Goal: Transaction & Acquisition: Purchase product/service

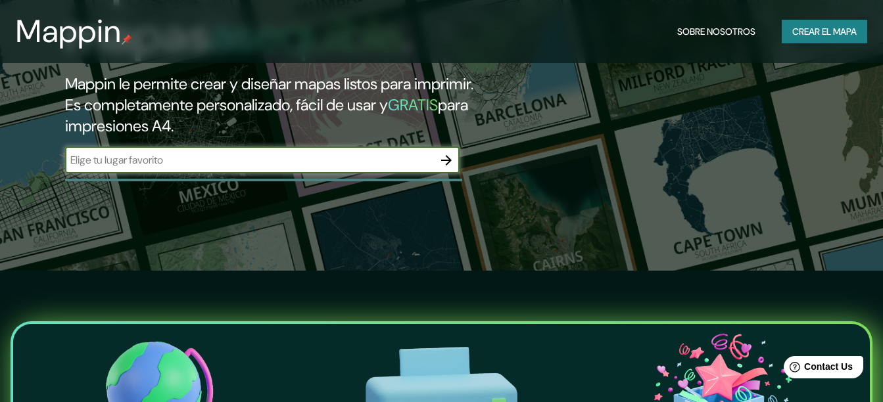
scroll to position [66, 0]
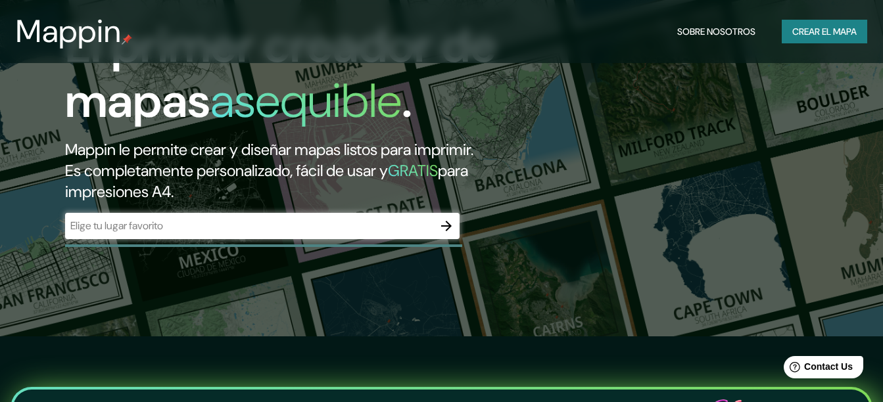
click at [296, 240] on div "​" at bounding box center [262, 227] width 394 height 29
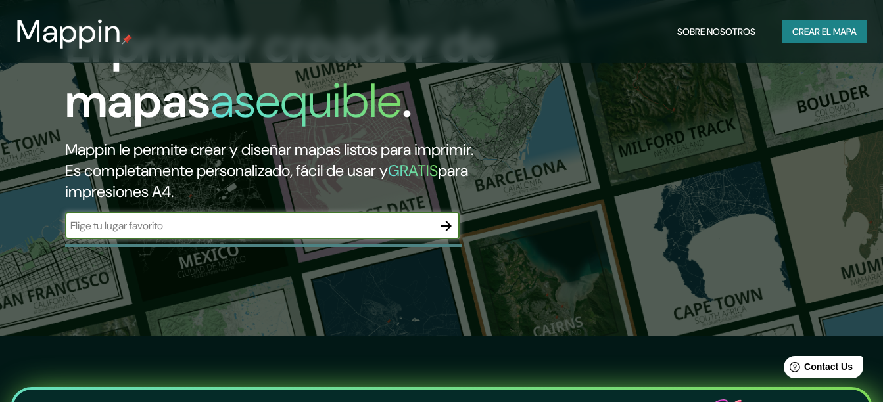
click at [275, 231] on input "text" at bounding box center [249, 225] width 368 height 15
type input "colbun [GEOGRAPHIC_DATA]"
click at [442, 223] on icon "button" at bounding box center [446, 226] width 16 height 16
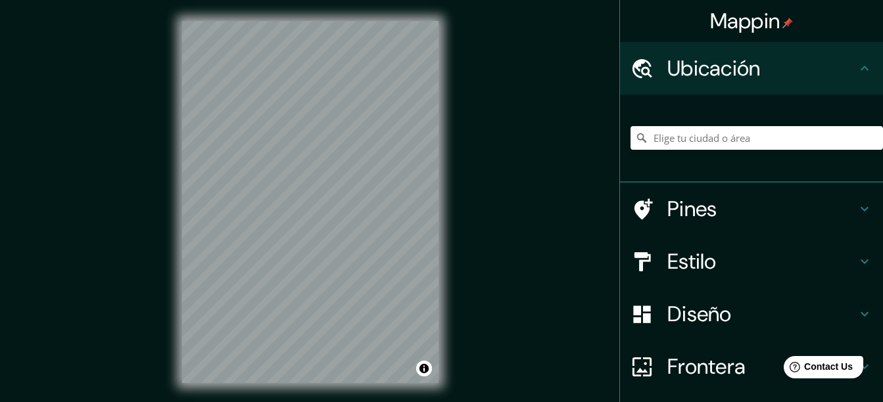
click at [860, 262] on icon at bounding box center [864, 262] width 8 height 5
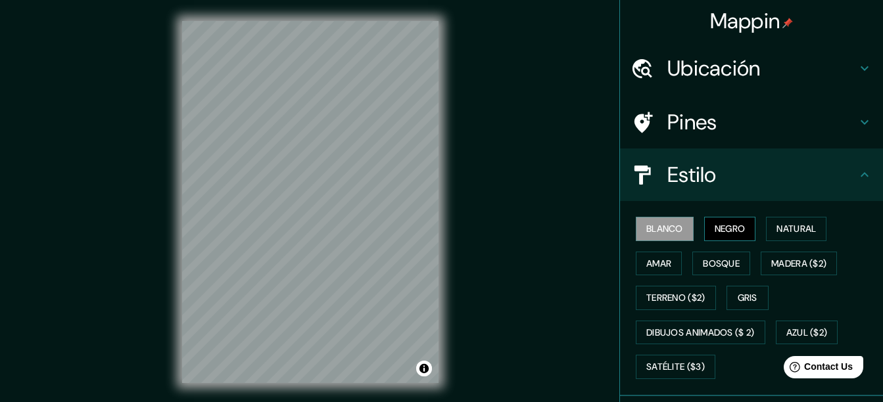
click at [723, 225] on font "Negro" at bounding box center [729, 229] width 31 height 16
click at [799, 233] on font "Natural" at bounding box center [795, 229] width 39 height 16
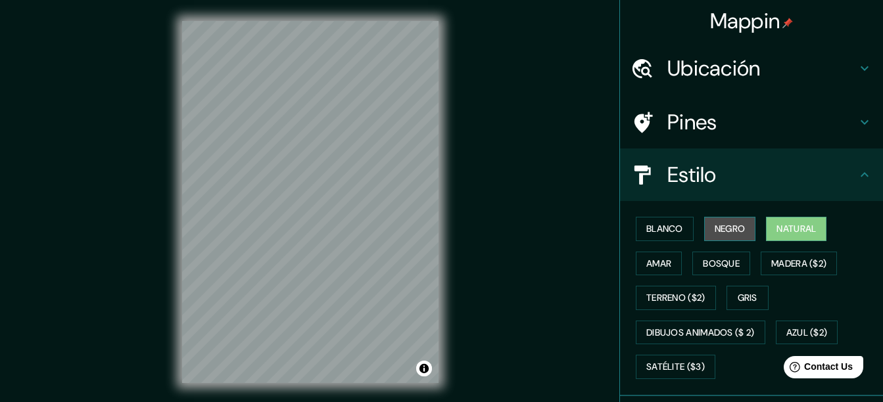
click at [724, 229] on font "Negro" at bounding box center [729, 229] width 31 height 16
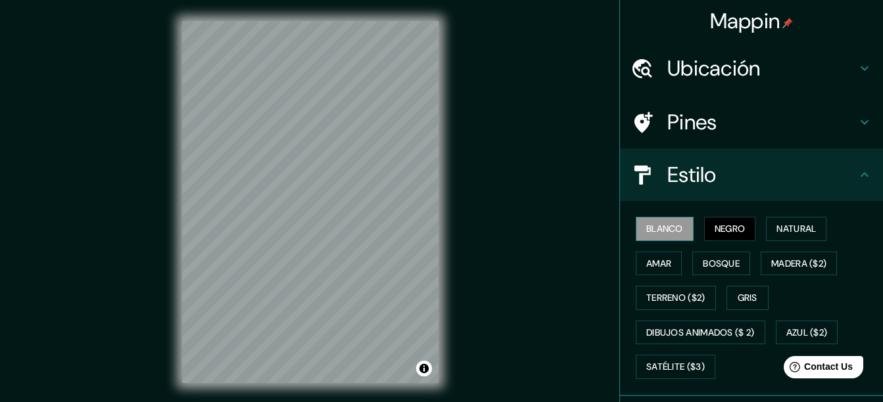
click at [674, 228] on font "Blanco" at bounding box center [664, 229] width 37 height 16
click at [660, 268] on font "Amar" at bounding box center [658, 264] width 25 height 16
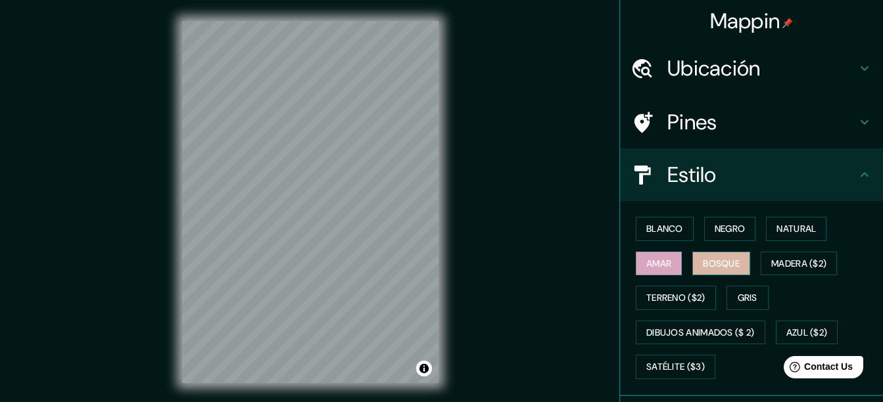
click at [712, 262] on font "Bosque" at bounding box center [721, 264] width 37 height 16
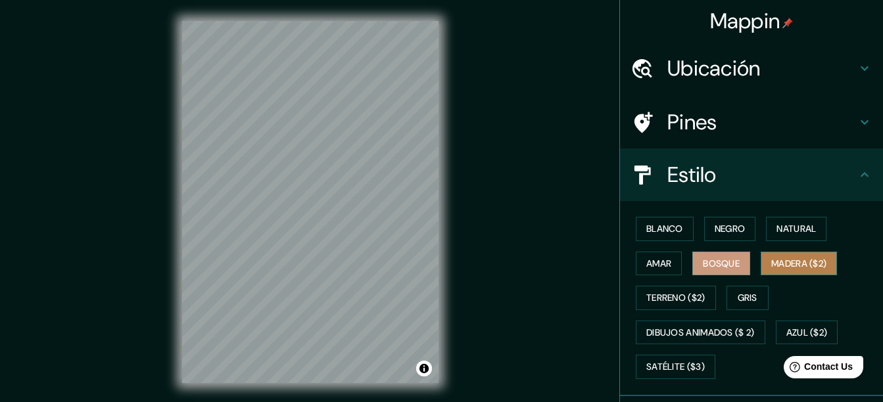
click at [798, 266] on font "Madera ($2)" at bounding box center [798, 264] width 55 height 16
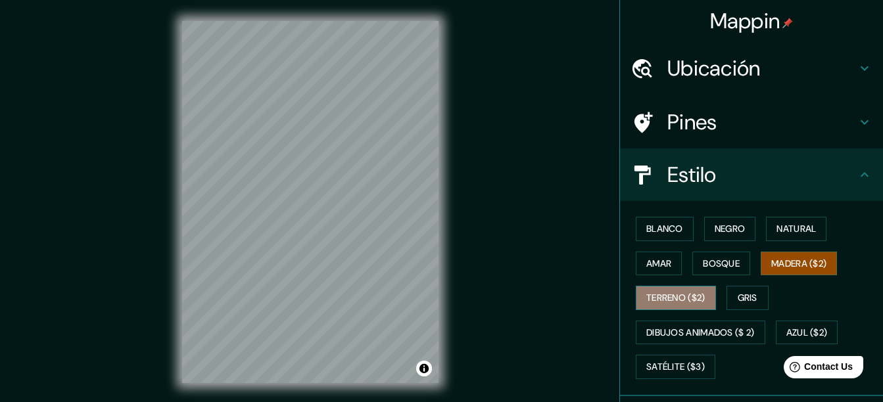
click at [674, 296] on font "Terreno ($2)" at bounding box center [675, 298] width 59 height 16
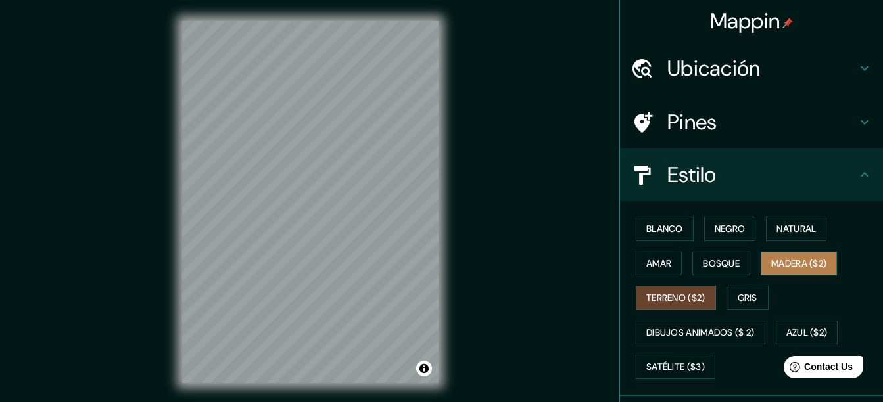
click at [794, 259] on font "Madera ($2)" at bounding box center [798, 264] width 55 height 16
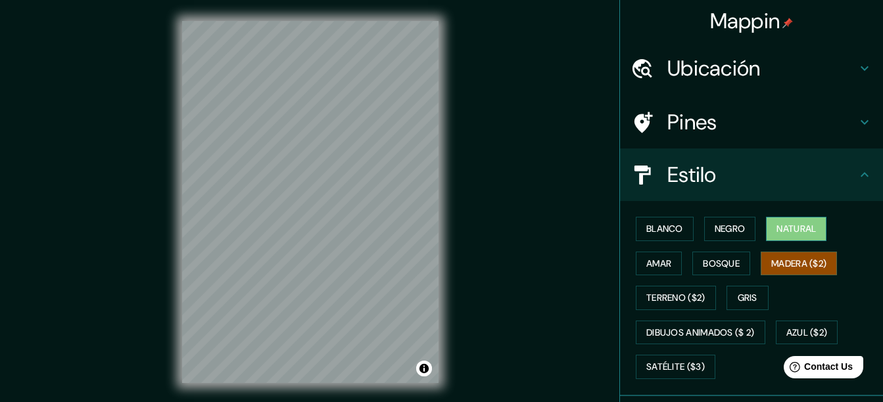
click at [781, 231] on font "Natural" at bounding box center [795, 229] width 39 height 16
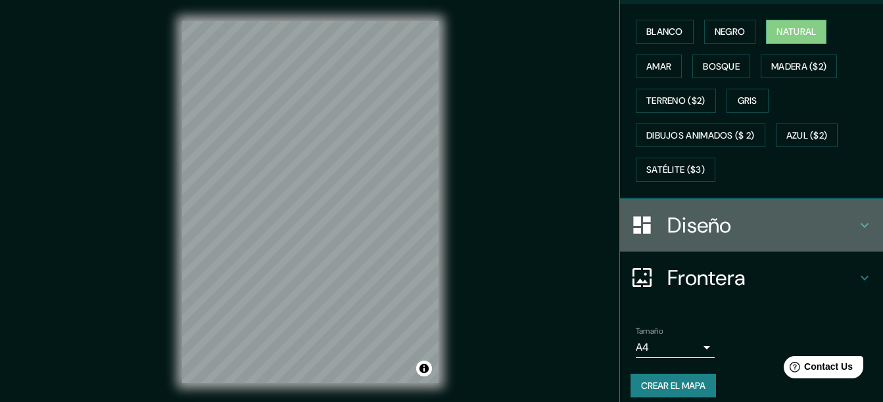
click at [745, 229] on h4 "Diseño" at bounding box center [761, 225] width 189 height 26
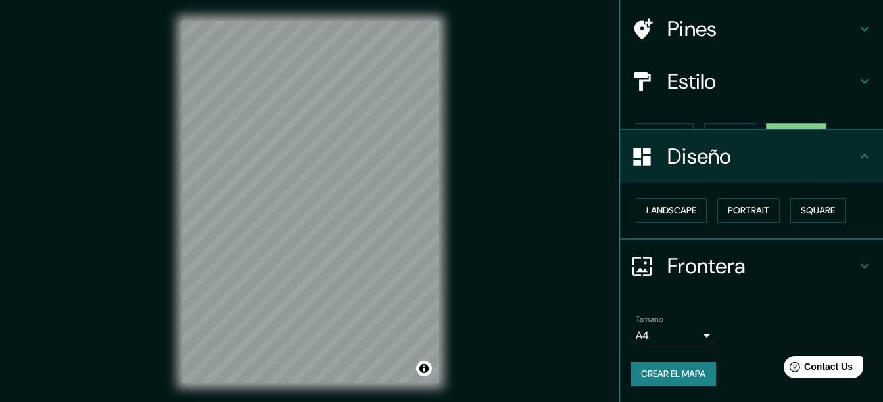
scroll to position [70, 0]
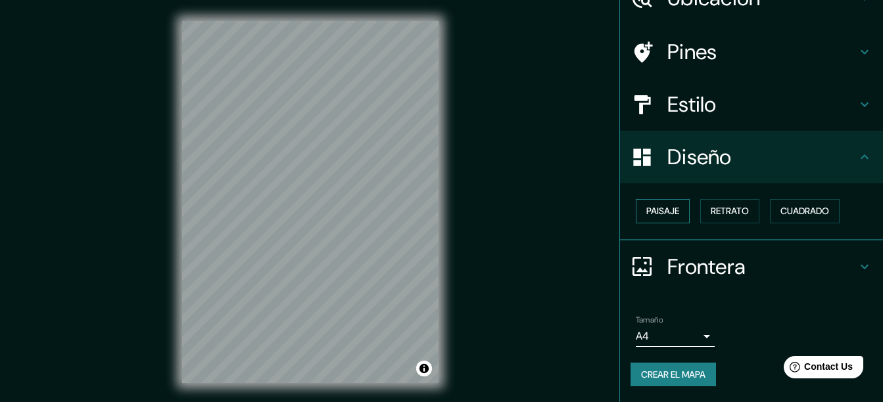
click at [655, 212] on font "Paisaje" at bounding box center [662, 211] width 33 height 16
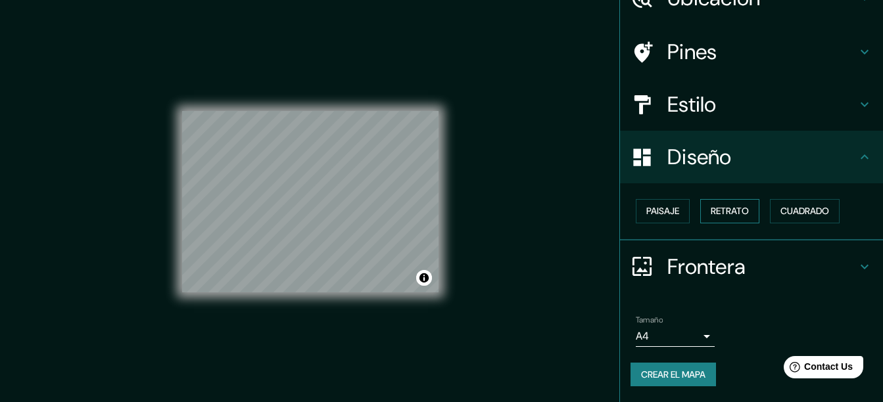
click at [724, 208] on font "Retrato" at bounding box center [729, 211] width 38 height 16
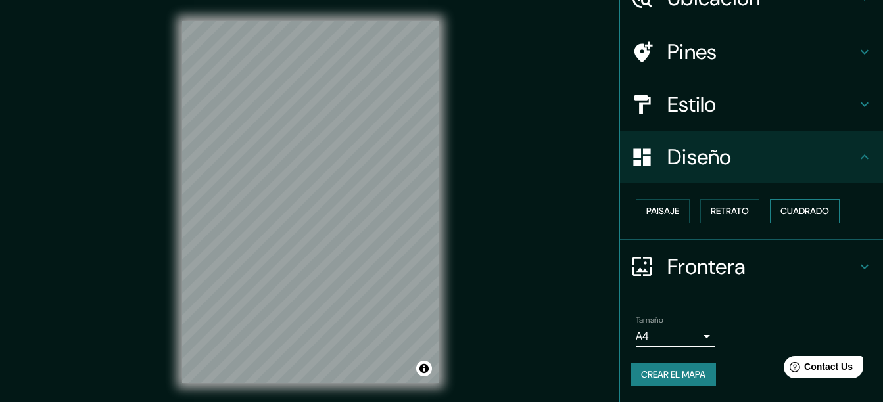
click at [779, 202] on button "Cuadrado" at bounding box center [805, 211] width 70 height 24
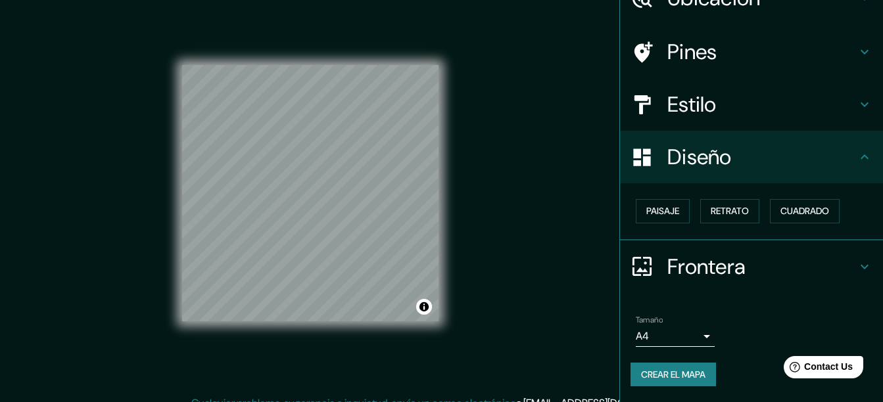
scroll to position [23, 0]
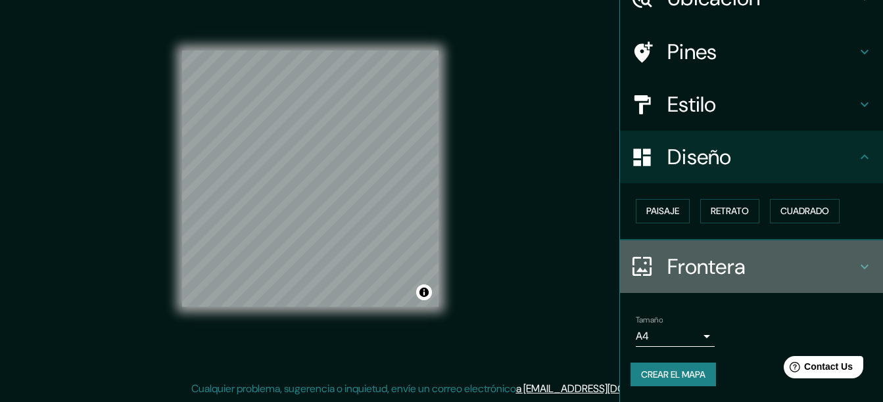
click at [844, 265] on h4 "Frontera" at bounding box center [761, 267] width 189 height 26
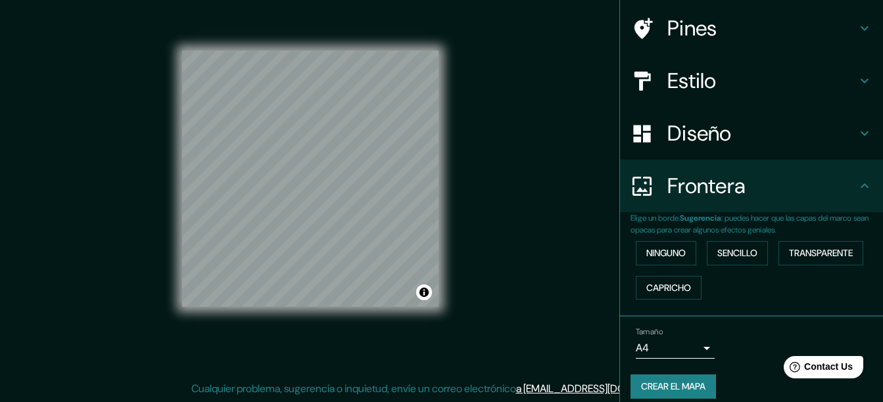
scroll to position [106, 0]
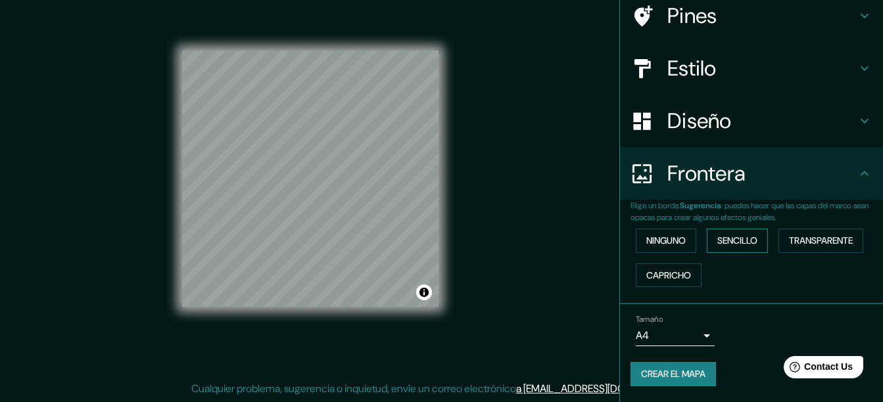
click at [740, 240] on font "Sencillo" at bounding box center [737, 241] width 40 height 16
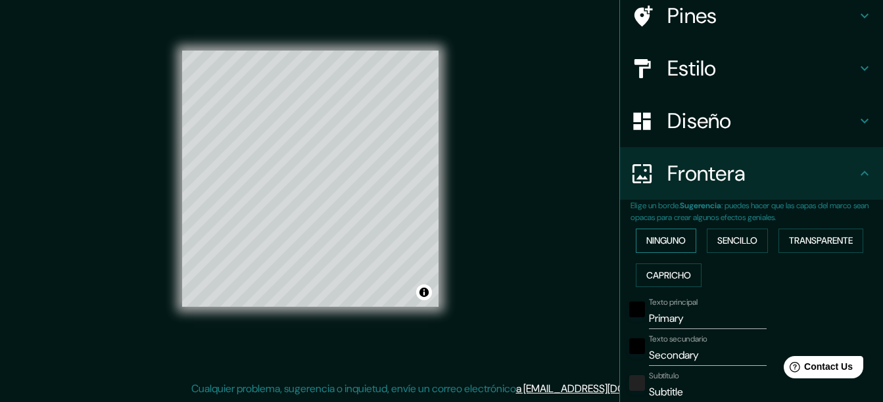
click at [658, 241] on font "Ninguno" at bounding box center [665, 241] width 39 height 16
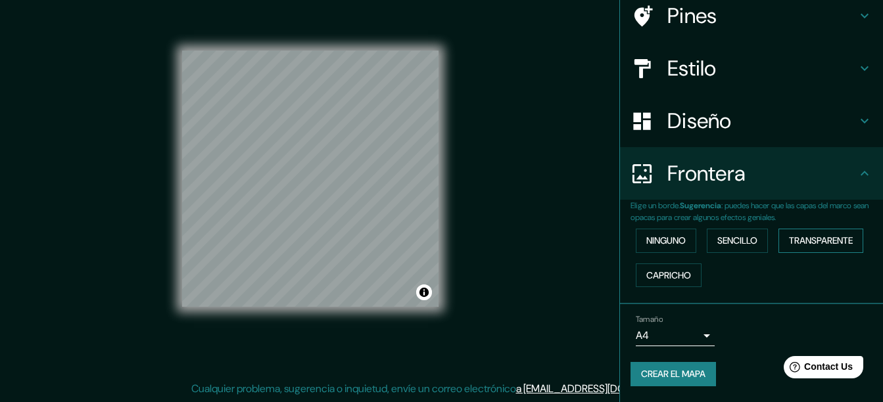
click at [808, 241] on font "Transparente" at bounding box center [821, 241] width 64 height 16
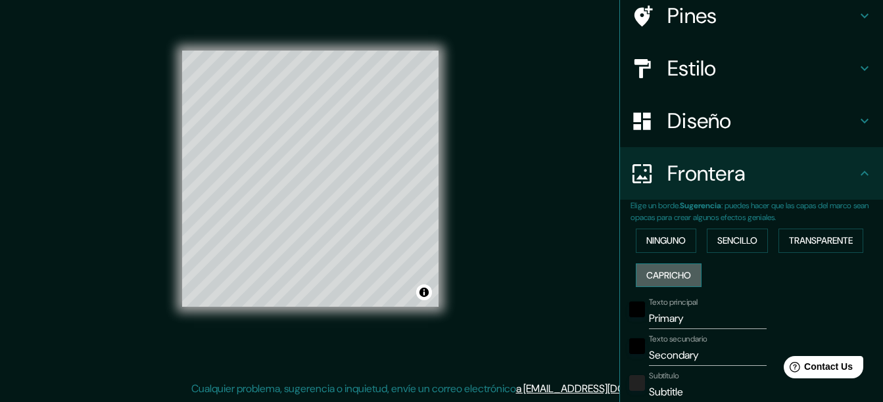
click at [666, 276] on font "Capricho" at bounding box center [668, 275] width 45 height 16
click at [655, 249] on button "Ninguno" at bounding box center [665, 241] width 60 height 24
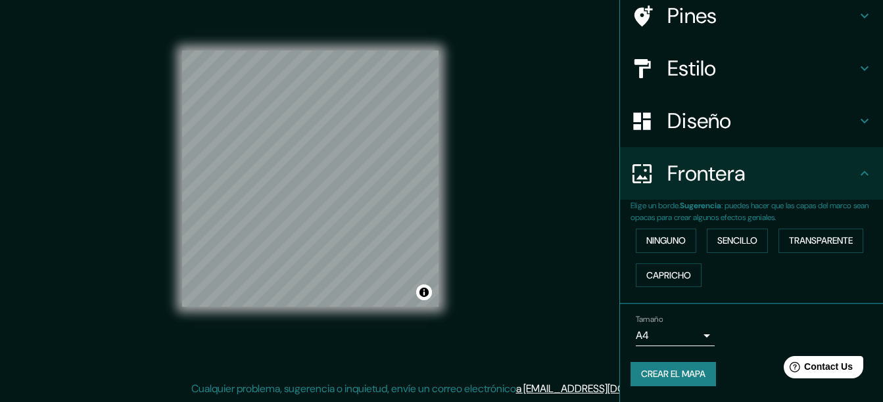
click at [737, 267] on div "Ninguno Sencillo Transparente Capricho" at bounding box center [756, 257] width 252 height 69
click at [693, 336] on body "Mappin Ubicación Pines Estilo Diseño Frontera Elige un borde. Sugerencia : pued…" at bounding box center [441, 178] width 883 height 402
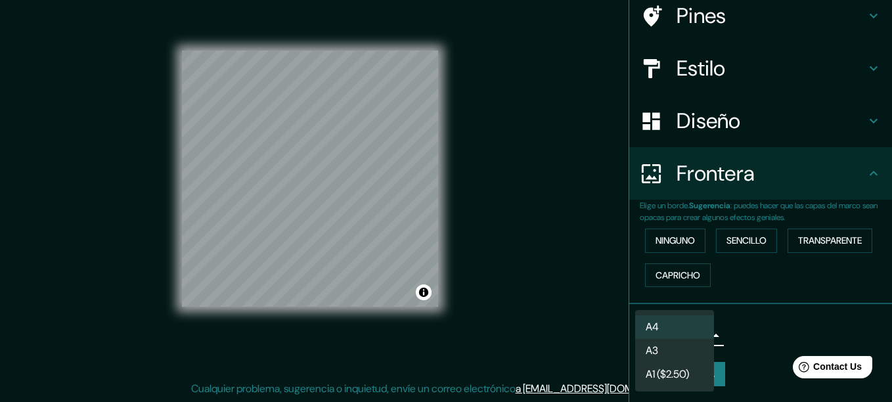
click at [764, 336] on div at bounding box center [446, 201] width 892 height 402
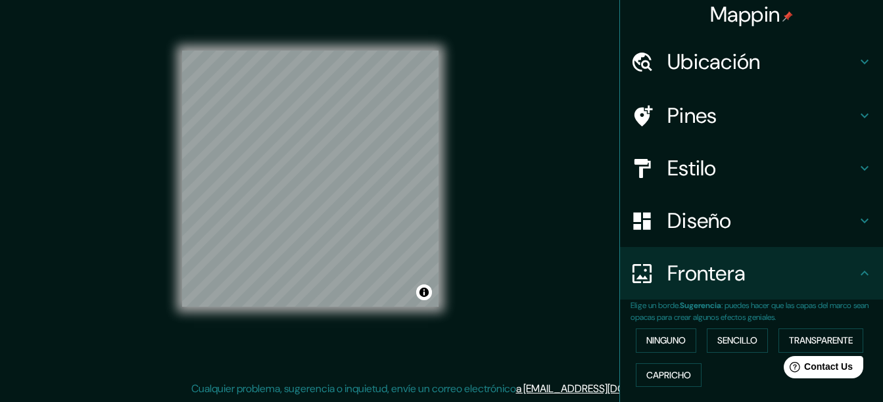
scroll to position [0, 0]
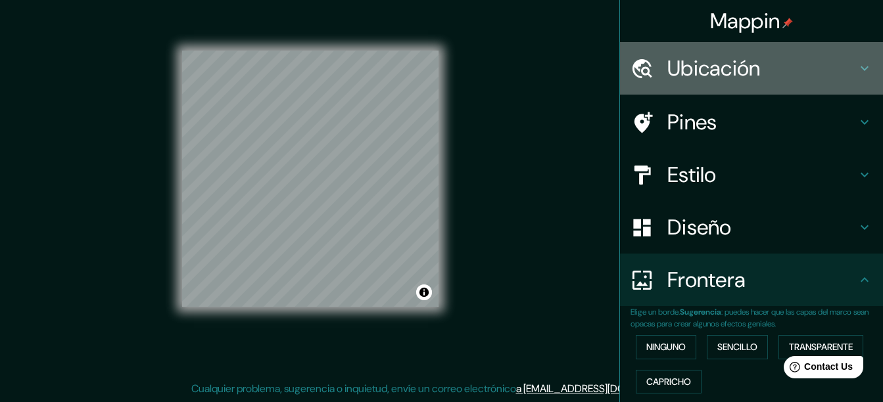
click at [718, 67] on h4 "Ubicación" at bounding box center [761, 68] width 189 height 26
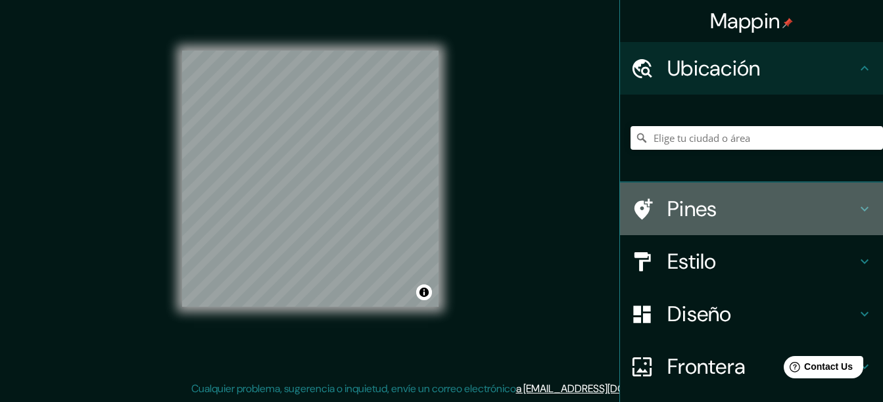
click at [697, 214] on h4 "Pines" at bounding box center [761, 209] width 189 height 26
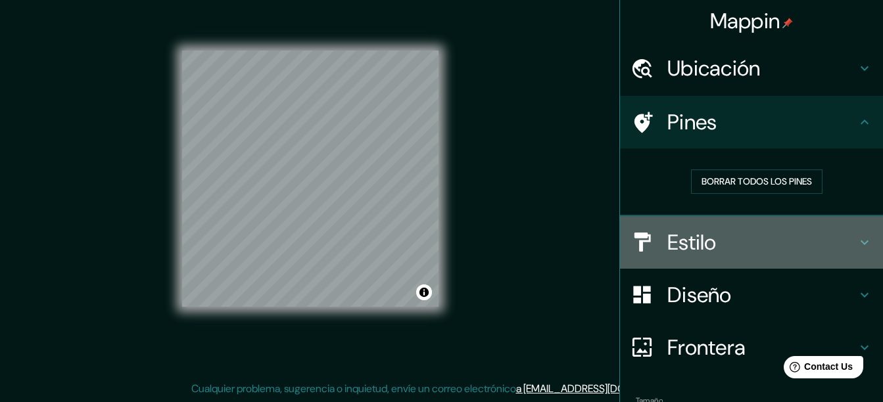
click at [725, 233] on h4 "Estilo" at bounding box center [761, 242] width 189 height 26
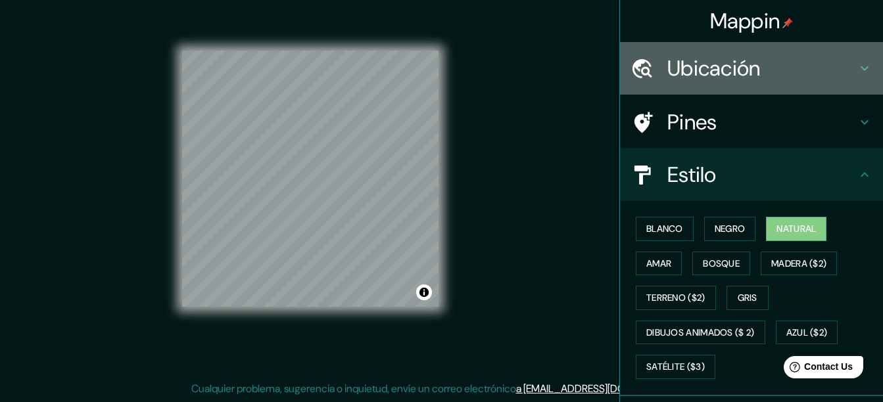
click at [697, 68] on h4 "Ubicación" at bounding box center [761, 68] width 189 height 26
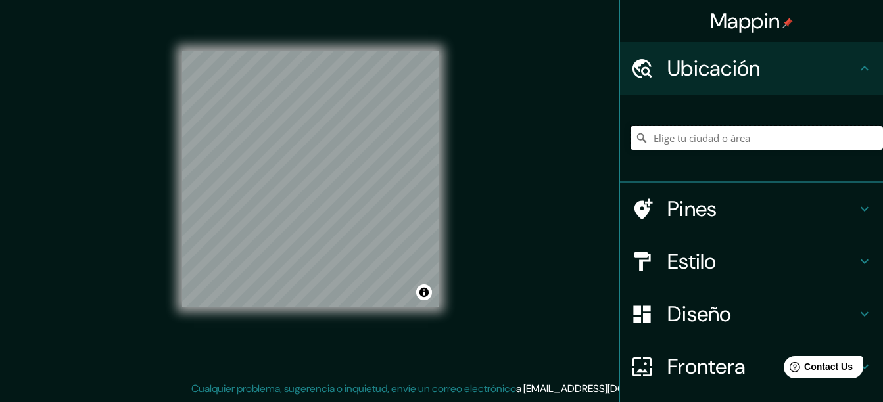
click at [703, 138] on input "Elige tu ciudad o área" at bounding box center [756, 138] width 252 height 24
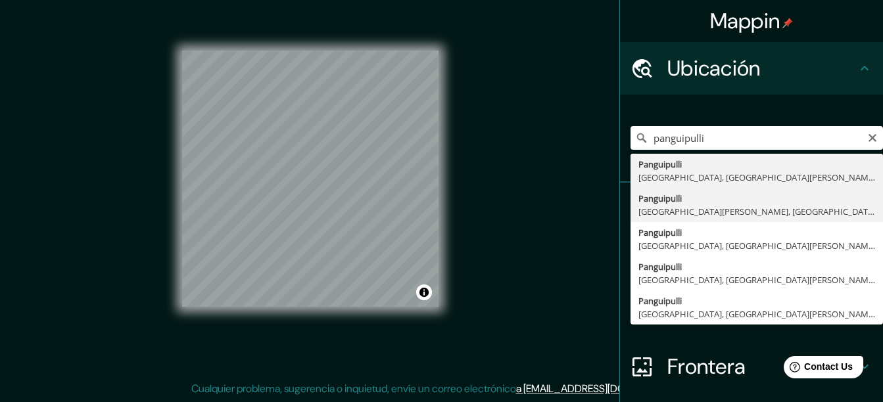
type input "[GEOGRAPHIC_DATA], [GEOGRAPHIC_DATA][PERSON_NAME], [GEOGRAPHIC_DATA]"
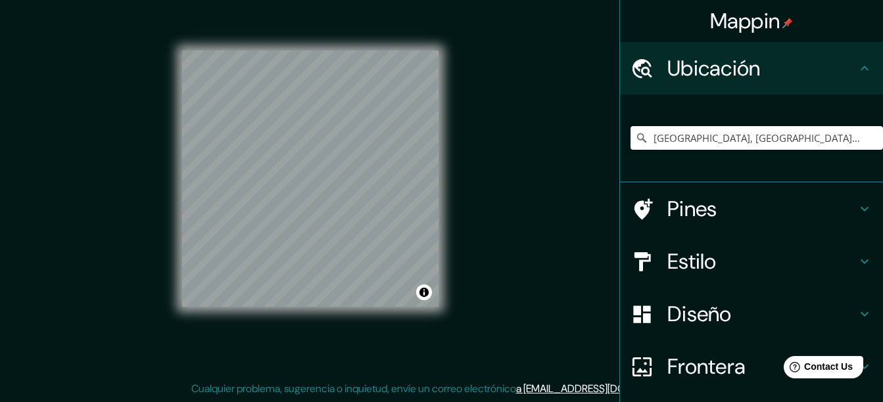
click at [705, 262] on h4 "Estilo" at bounding box center [761, 261] width 189 height 26
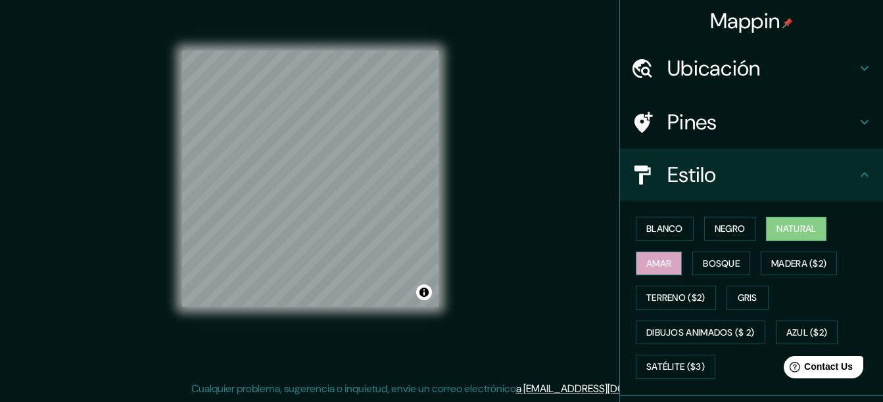
click at [657, 260] on font "Amar" at bounding box center [658, 264] width 25 height 16
click at [724, 224] on font "Negro" at bounding box center [729, 229] width 31 height 16
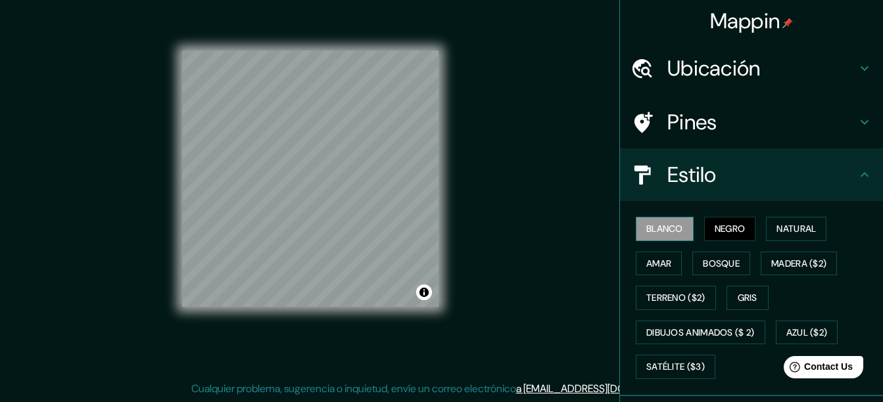
click at [672, 232] on font "Blanco" at bounding box center [664, 229] width 37 height 16
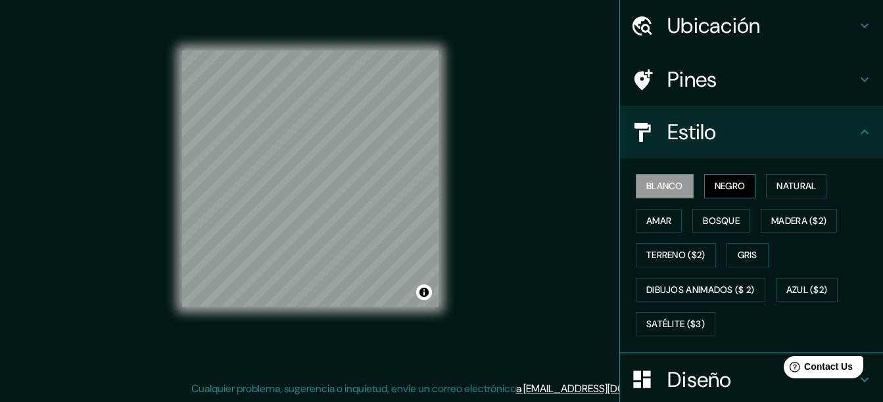
scroll to position [66, 0]
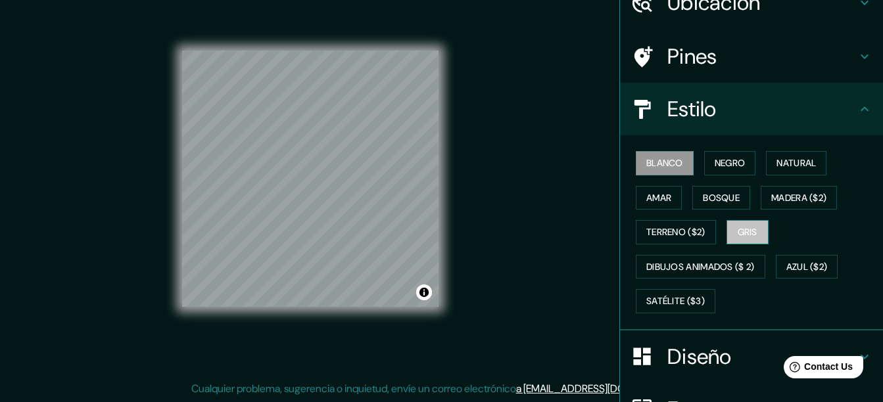
click at [742, 228] on font "Gris" at bounding box center [747, 232] width 20 height 16
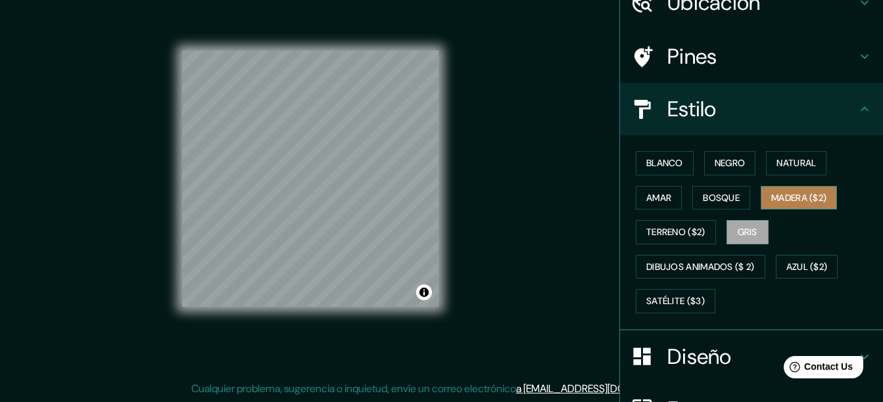
click at [799, 202] on font "Madera ($2)" at bounding box center [798, 198] width 55 height 16
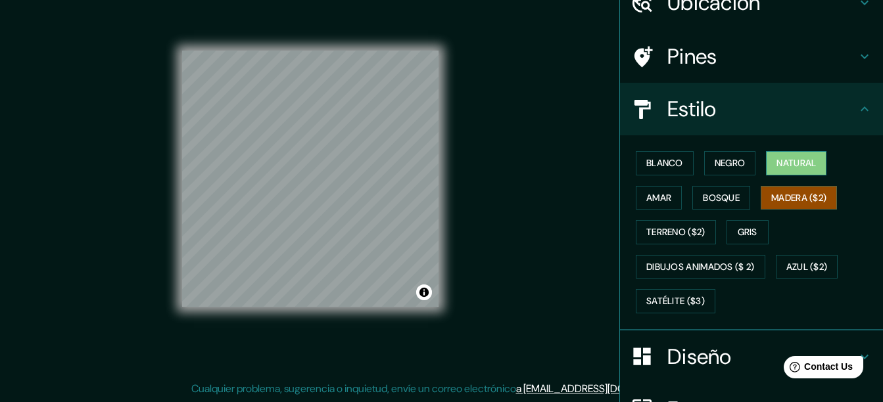
click at [793, 166] on font "Natural" at bounding box center [795, 163] width 39 height 16
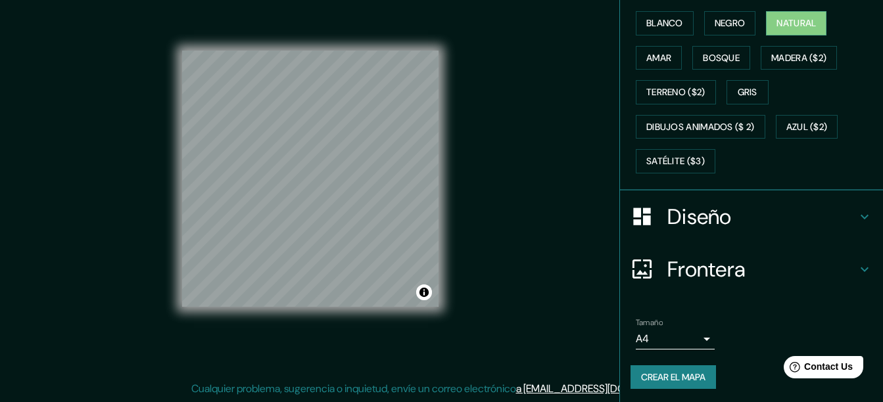
scroll to position [208, 0]
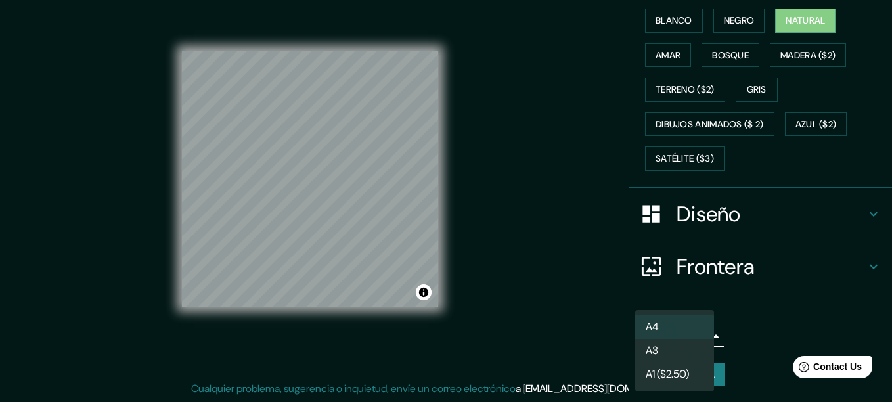
click at [689, 338] on body "Mappin Ubicación Panguipulli, [GEOGRAPHIC_DATA][PERSON_NAME], [GEOGRAPHIC_DATA]…" at bounding box center [446, 178] width 892 height 402
click at [674, 350] on li "A3" at bounding box center [674, 351] width 79 height 24
type input "a4"
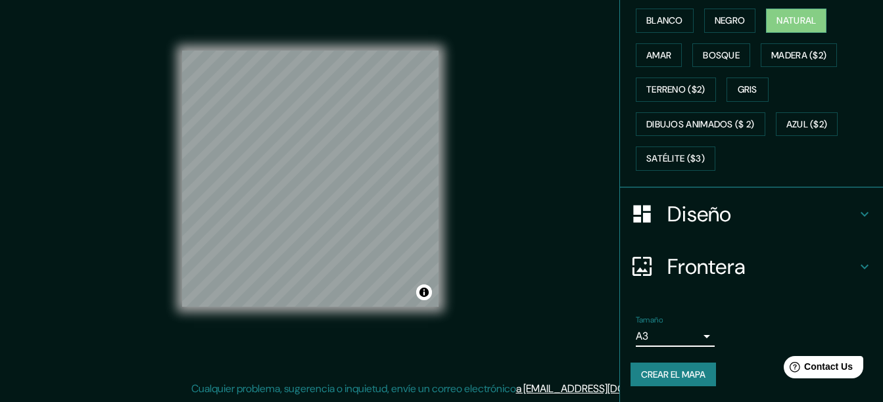
click at [696, 223] on h4 "Diseño" at bounding box center [761, 214] width 189 height 26
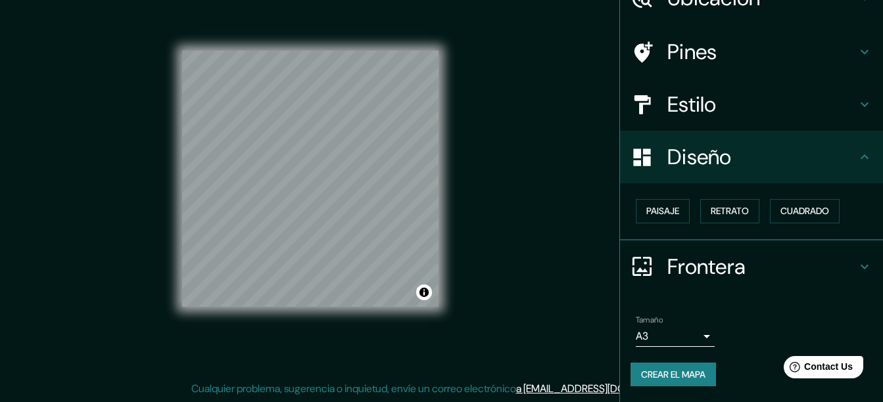
scroll to position [70, 0]
click at [729, 210] on font "Retrato" at bounding box center [729, 211] width 38 height 16
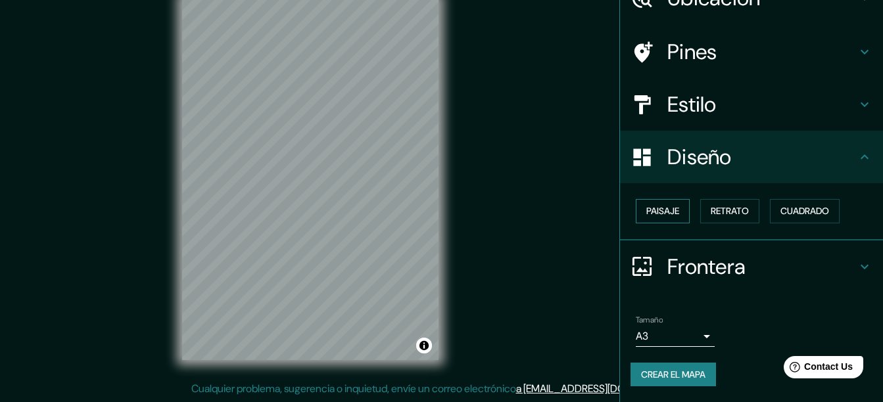
click at [668, 211] on font "Paisaje" at bounding box center [662, 211] width 33 height 16
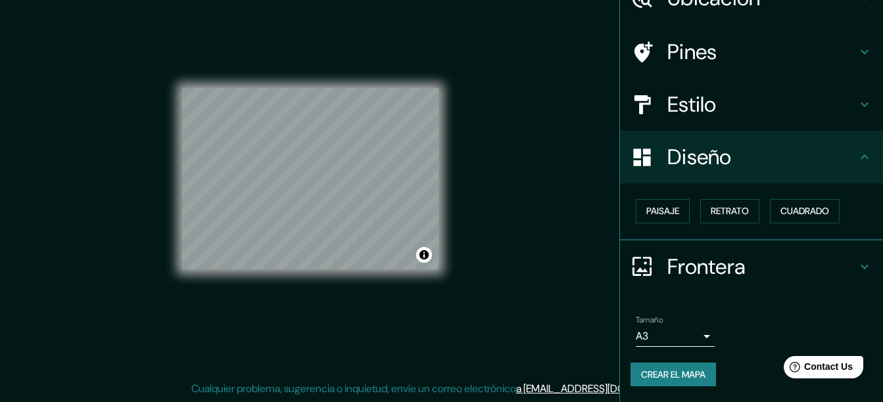
click at [497, 206] on div "Mappin Ubicación Panguipulli, [GEOGRAPHIC_DATA][PERSON_NAME], [GEOGRAPHIC_DATA]…" at bounding box center [441, 189] width 883 height 425
click at [752, 319] on div "Tamaño A3 a4" at bounding box center [751, 331] width 242 height 42
click at [682, 376] on font "Crear el mapa" at bounding box center [673, 375] width 64 height 16
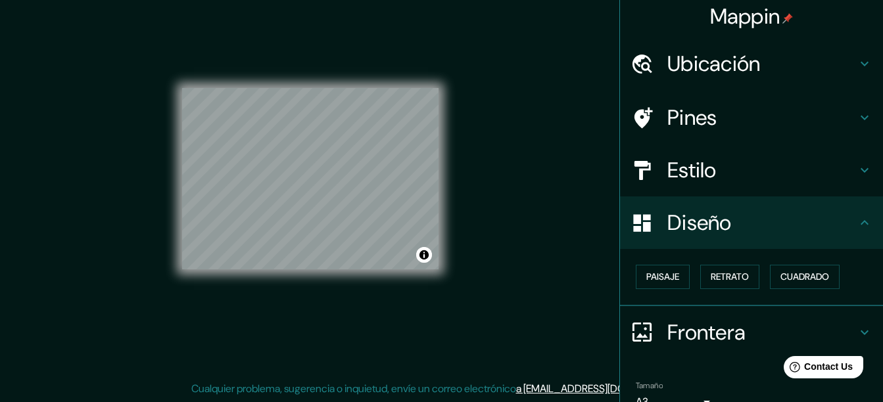
click at [691, 61] on h4 "Ubicación" at bounding box center [761, 64] width 189 height 26
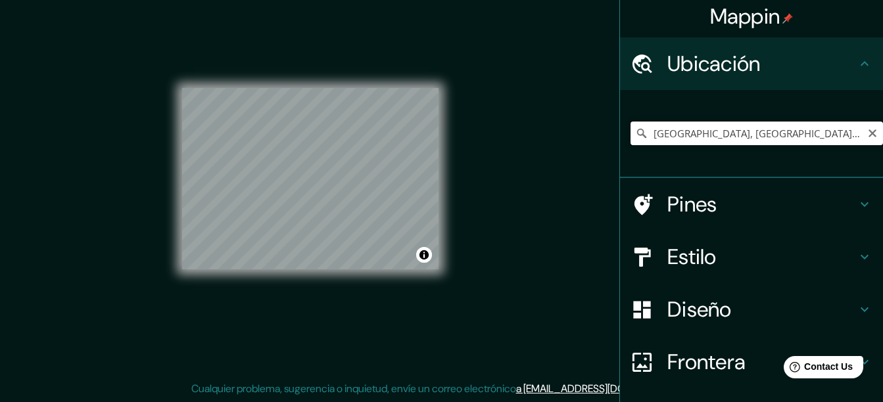
click at [706, 135] on input "[GEOGRAPHIC_DATA], [GEOGRAPHIC_DATA][PERSON_NAME], [GEOGRAPHIC_DATA]" at bounding box center [756, 134] width 252 height 24
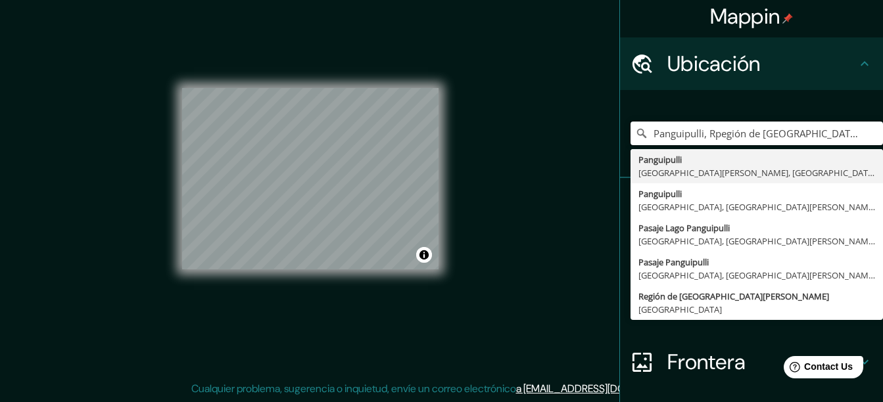
drag, startPoint x: 833, startPoint y: 137, endPoint x: 586, endPoint y: 139, distance: 246.5
click at [587, 139] on div "Mappin Ubicación Panguipulli, [GEOGRAPHIC_DATA] de [GEOGRAPHIC_DATA][PERSON_NAM…" at bounding box center [441, 189] width 883 height 425
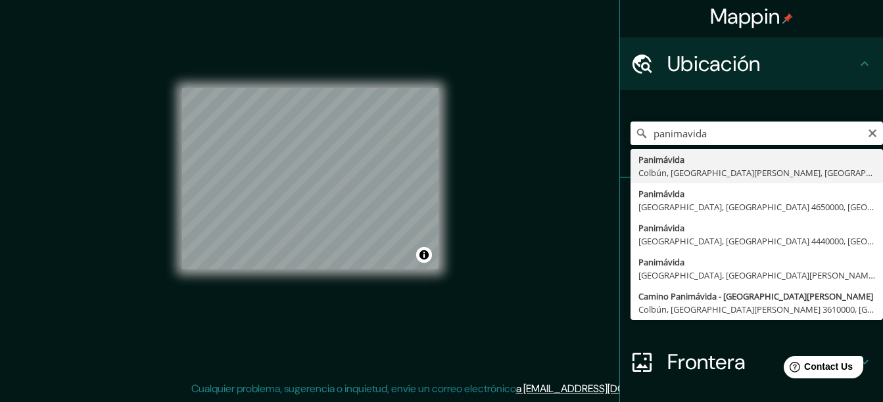
type input "Panimávida, [GEOGRAPHIC_DATA], [GEOGRAPHIC_DATA][PERSON_NAME], [GEOGRAPHIC_DATA]"
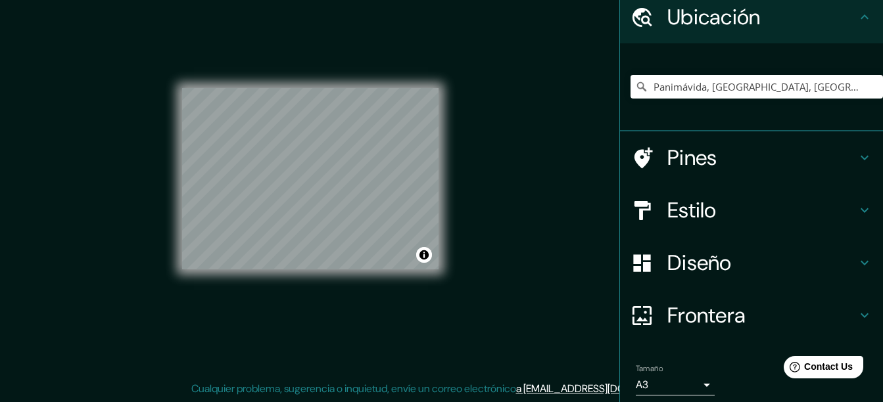
scroll to position [101, 0]
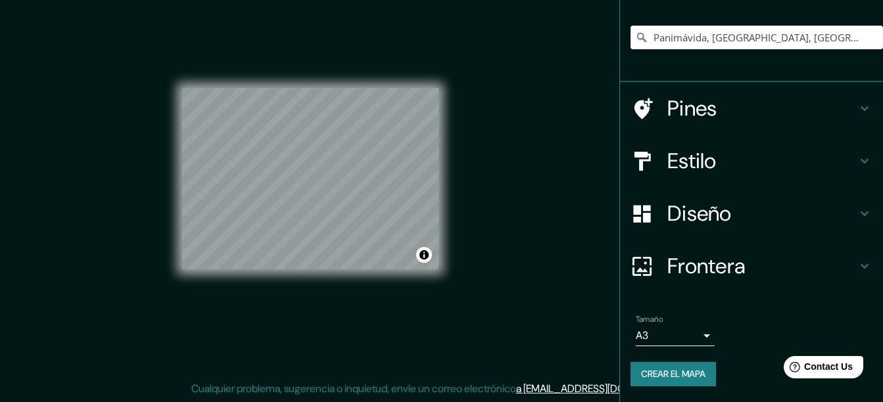
click at [696, 219] on h4 "Diseño" at bounding box center [761, 213] width 189 height 26
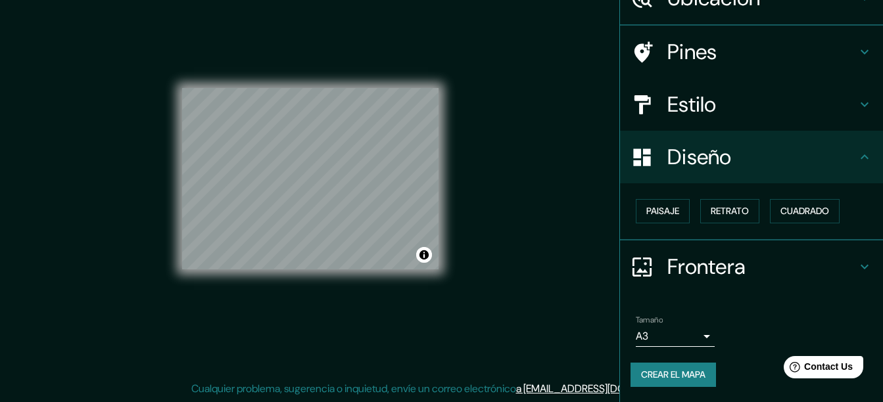
scroll to position [70, 0]
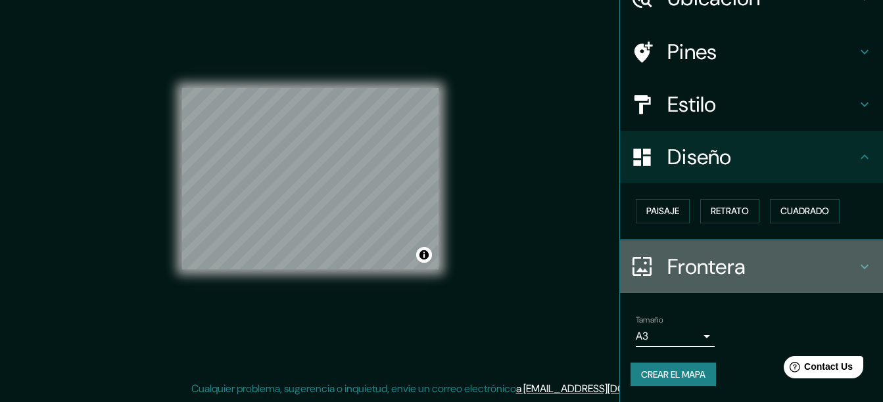
click at [759, 269] on h4 "Frontera" at bounding box center [761, 267] width 189 height 26
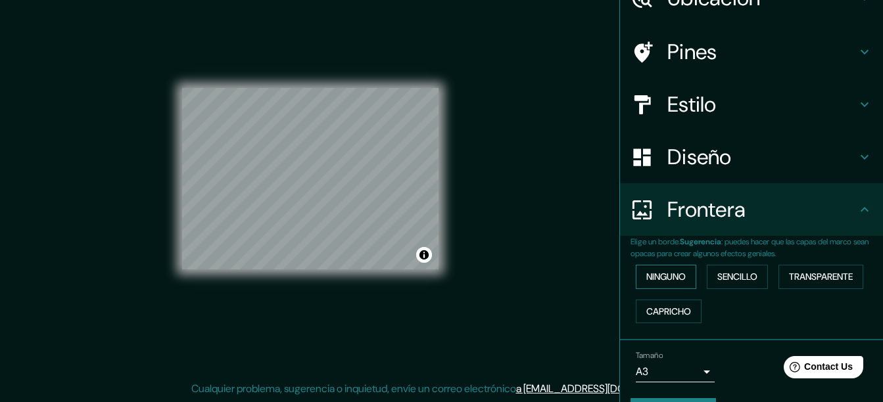
click at [663, 277] on font "Ninguno" at bounding box center [665, 277] width 39 height 16
click at [742, 279] on font "Sencillo" at bounding box center [737, 277] width 40 height 16
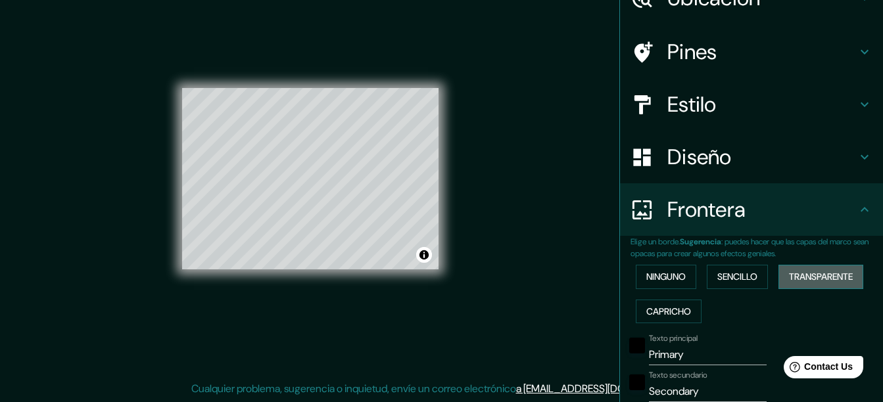
click at [809, 279] on font "Transparente" at bounding box center [821, 277] width 64 height 16
click at [666, 313] on font "Capricho" at bounding box center [668, 312] width 45 height 16
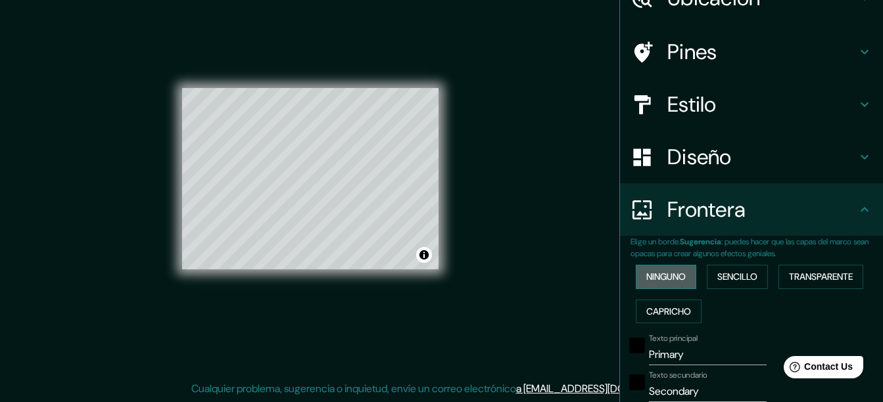
click at [667, 278] on font "Ninguno" at bounding box center [665, 277] width 39 height 16
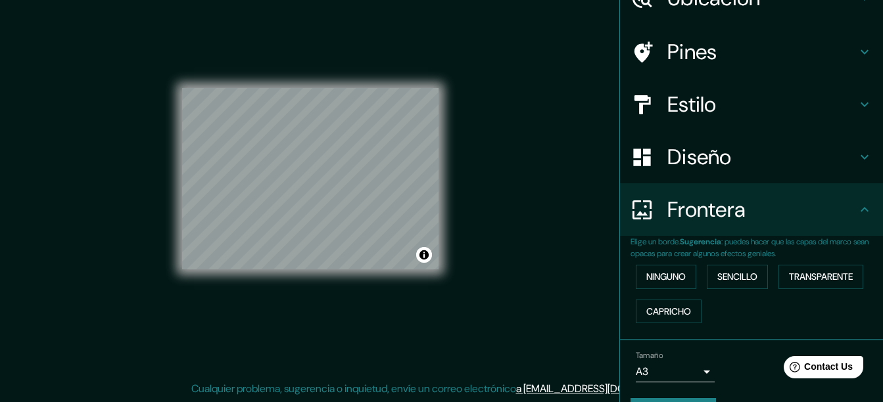
click at [715, 150] on h4 "Diseño" at bounding box center [761, 157] width 189 height 26
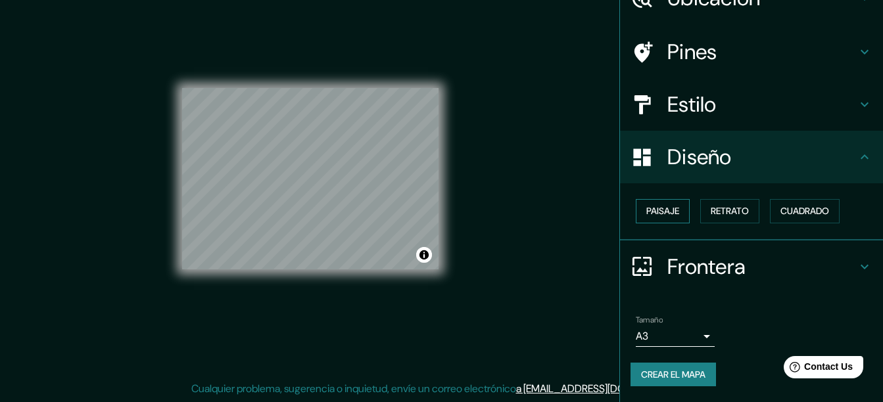
click at [662, 207] on font "Paisaje" at bounding box center [662, 211] width 33 height 16
click at [750, 210] on button "Retrato" at bounding box center [729, 211] width 59 height 24
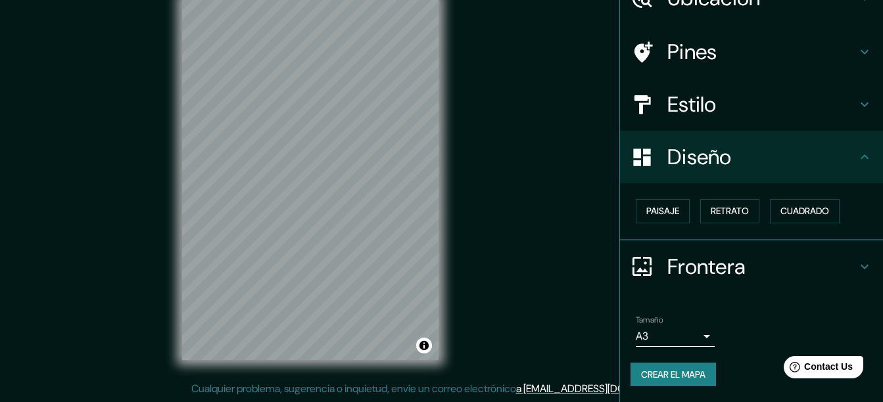
scroll to position [5, 0]
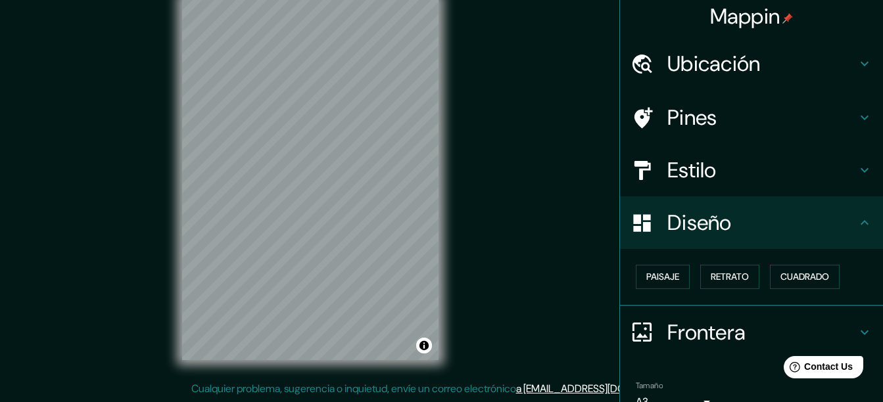
click at [698, 168] on h4 "Estilo" at bounding box center [761, 170] width 189 height 26
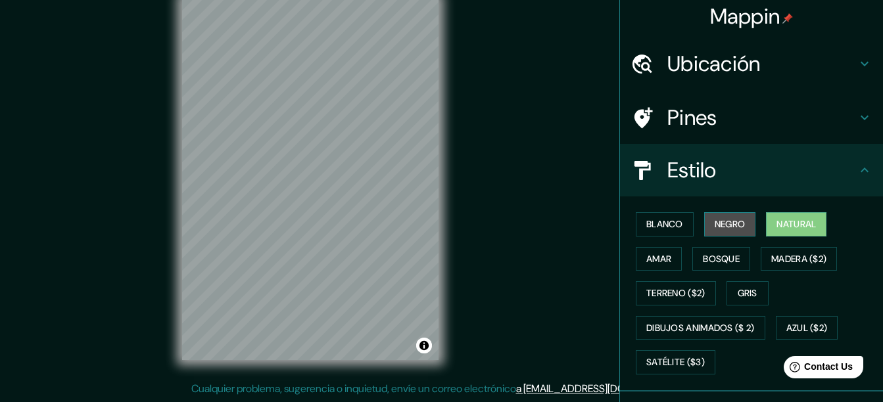
click at [722, 219] on font "Negro" at bounding box center [729, 224] width 31 height 16
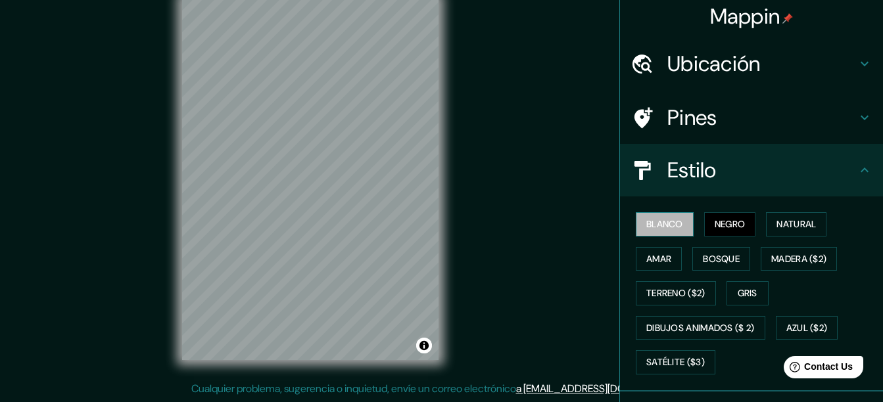
click at [662, 229] on font "Blanco" at bounding box center [664, 224] width 37 height 16
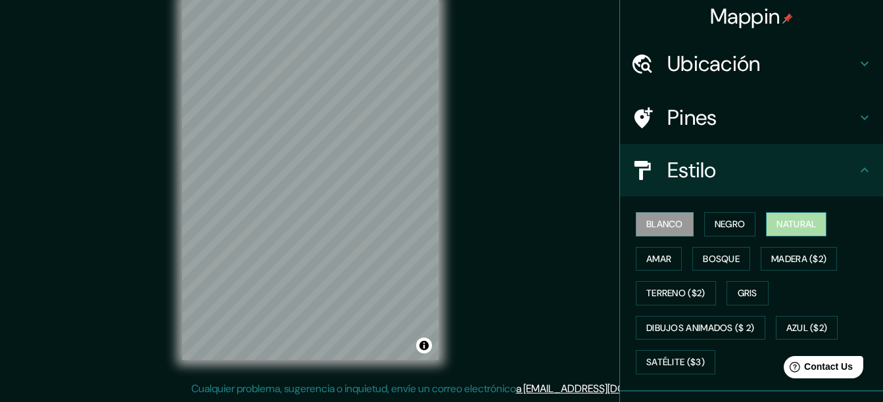
click at [776, 231] on font "Natural" at bounding box center [795, 224] width 39 height 16
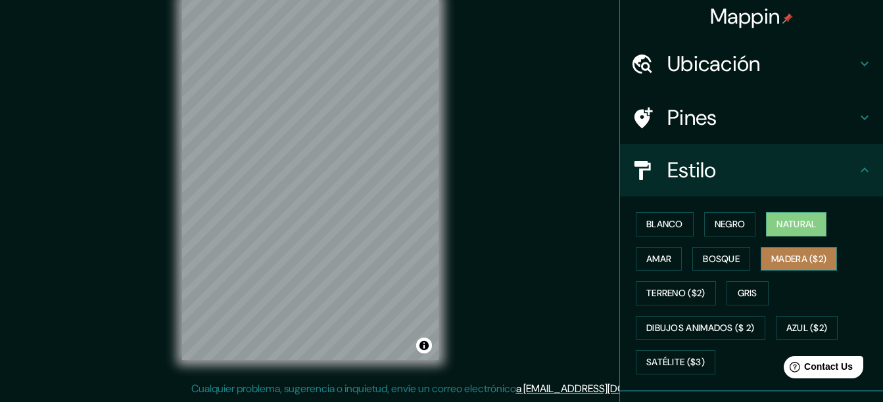
click at [792, 254] on font "Madera ($2)" at bounding box center [798, 259] width 55 height 16
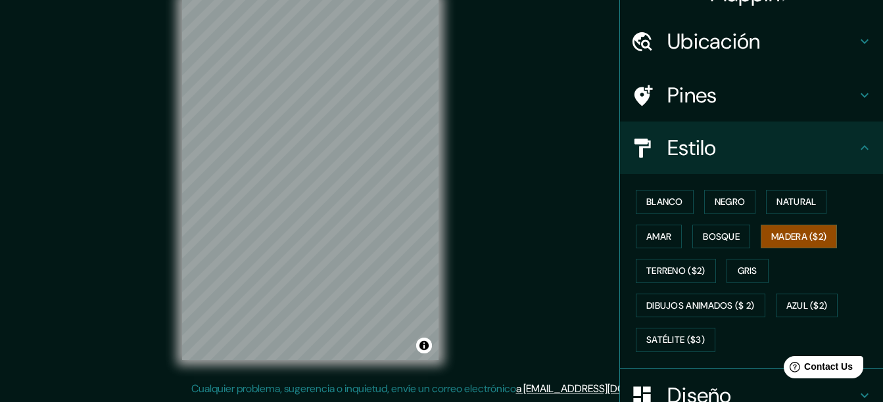
scroll to position [0, 0]
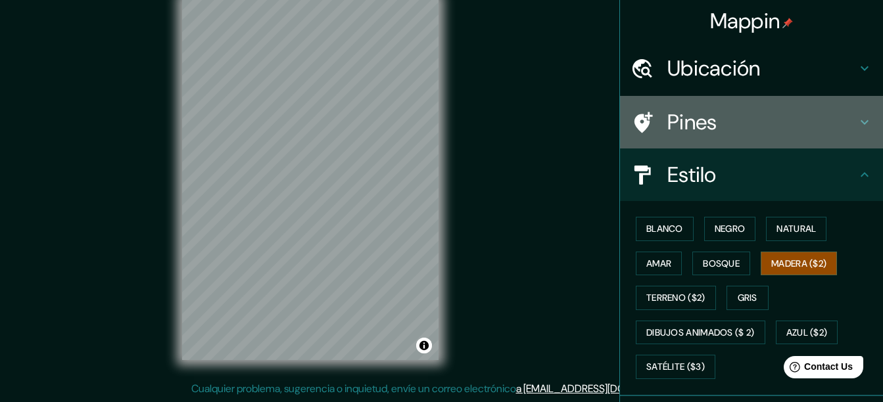
click at [694, 115] on h4 "Pines" at bounding box center [761, 122] width 189 height 26
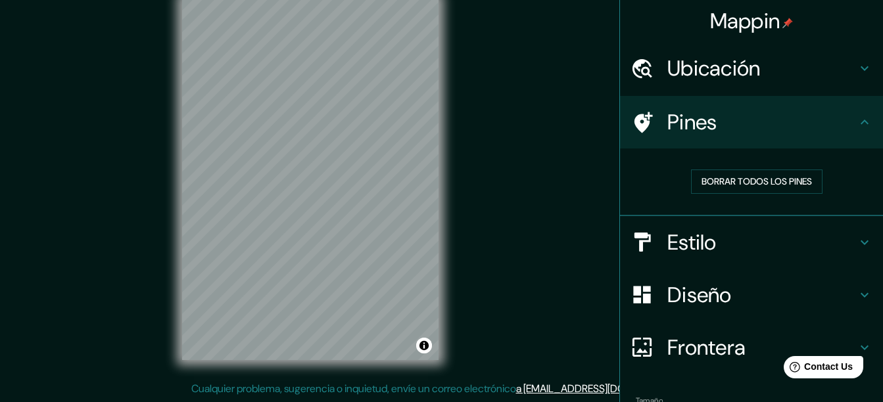
click at [579, 149] on div "Mappin Ubicación Panimávida, [GEOGRAPHIC_DATA], [GEOGRAPHIC_DATA][PERSON_NAME],…" at bounding box center [441, 189] width 883 height 425
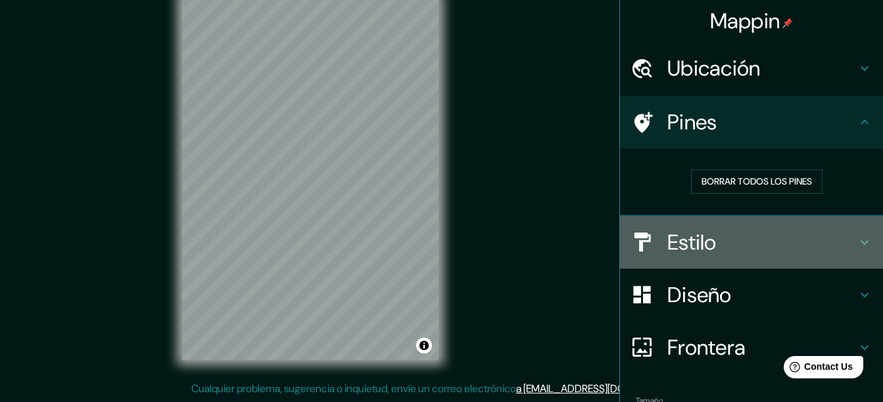
click at [686, 235] on h4 "Estilo" at bounding box center [761, 242] width 189 height 26
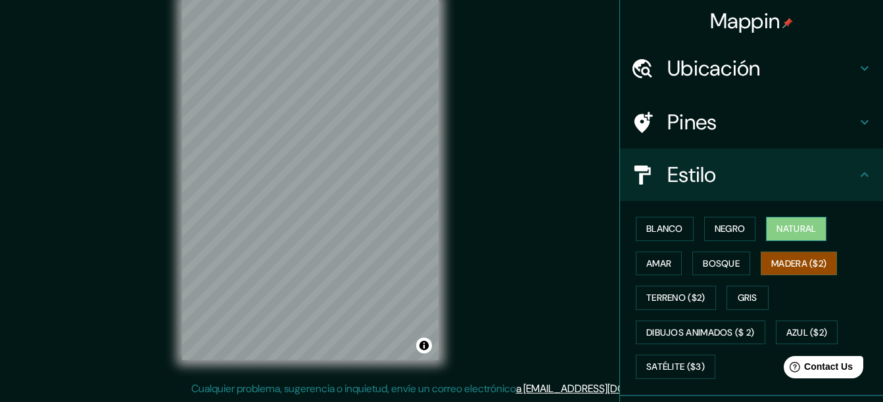
click at [795, 232] on font "Natural" at bounding box center [795, 229] width 39 height 16
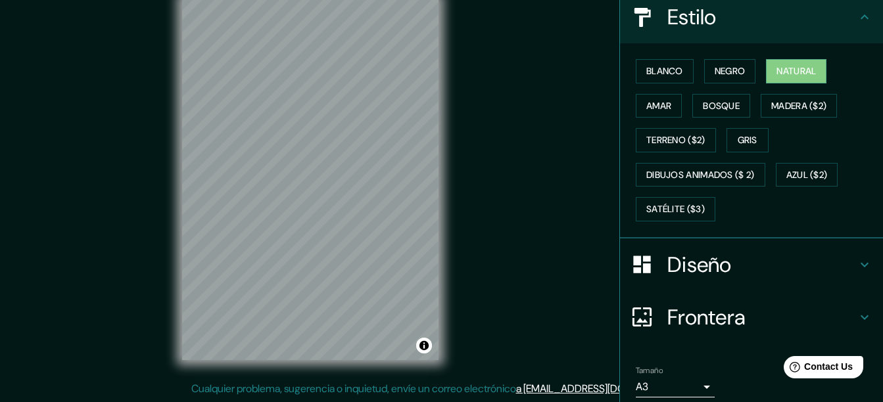
scroll to position [197, 0]
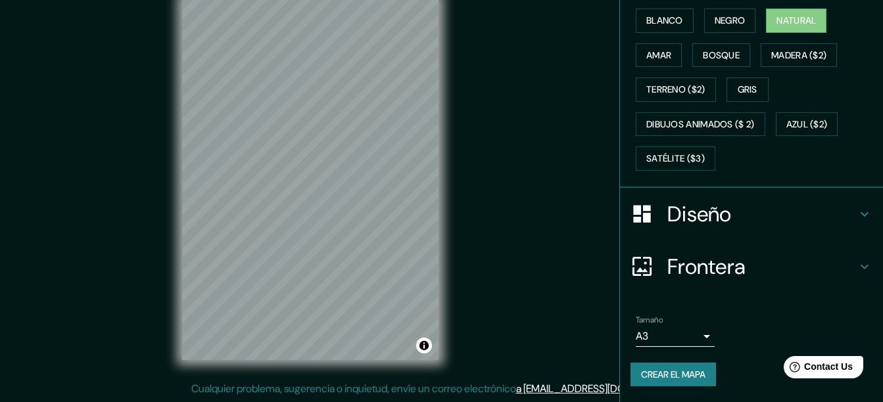
click at [767, 210] on h4 "Diseño" at bounding box center [761, 214] width 189 height 26
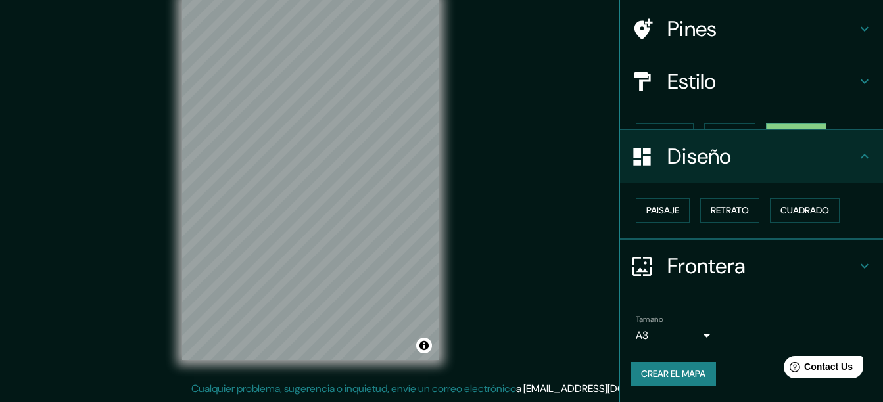
scroll to position [70, 0]
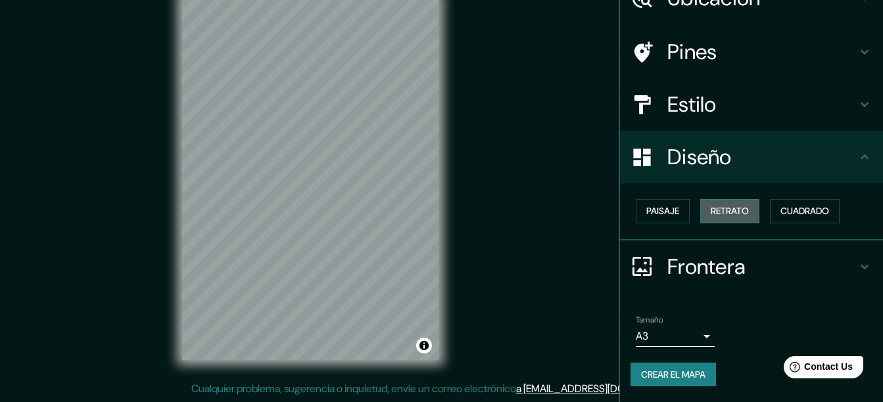
click at [728, 206] on font "Retrato" at bounding box center [729, 211] width 38 height 16
click at [499, 179] on div "Mappin Ubicación Panimávida, [GEOGRAPHIC_DATA], [GEOGRAPHIC_DATA][PERSON_NAME],…" at bounding box center [441, 189] width 883 height 425
